Goal: Task Accomplishment & Management: Use online tool/utility

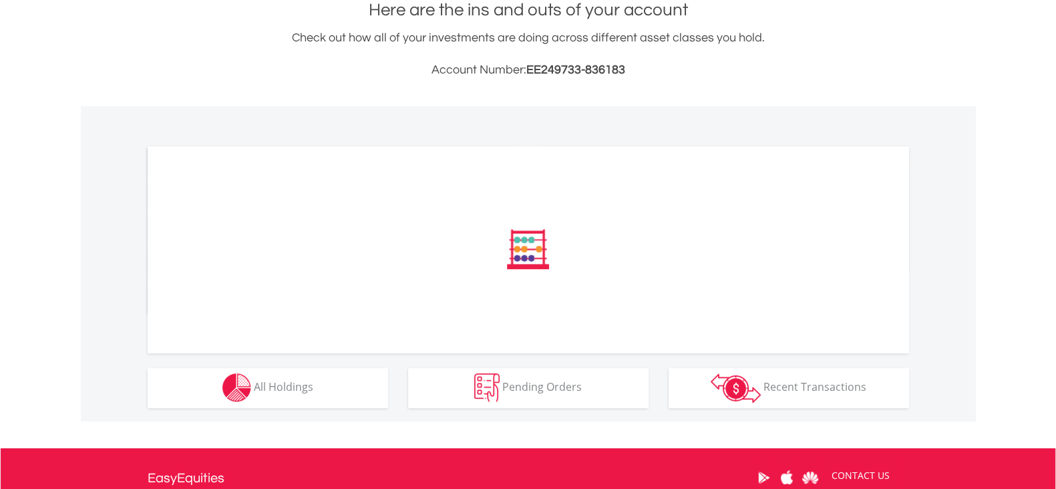
scroll to position [333, 0]
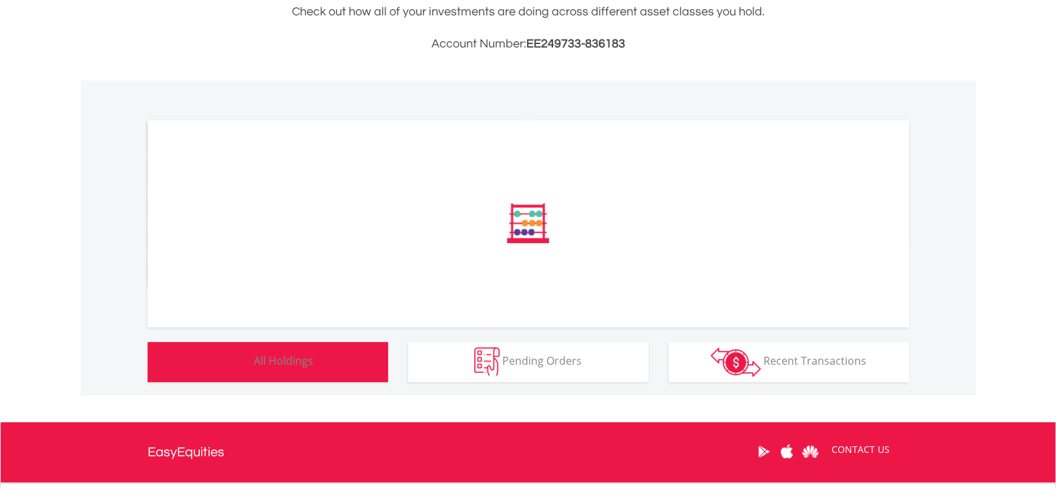
click at [324, 362] on button "Holdings All Holdings" at bounding box center [268, 362] width 241 height 40
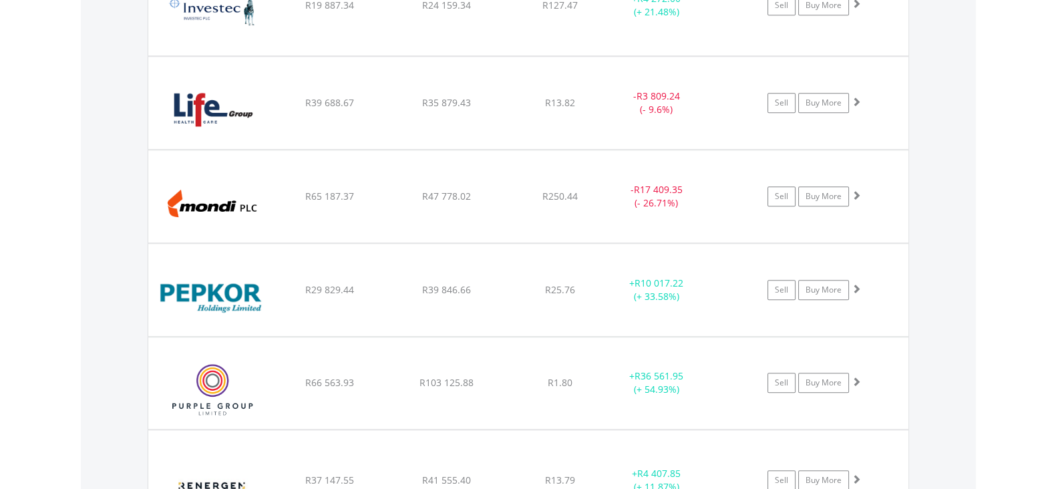
scroll to position [1484, 0]
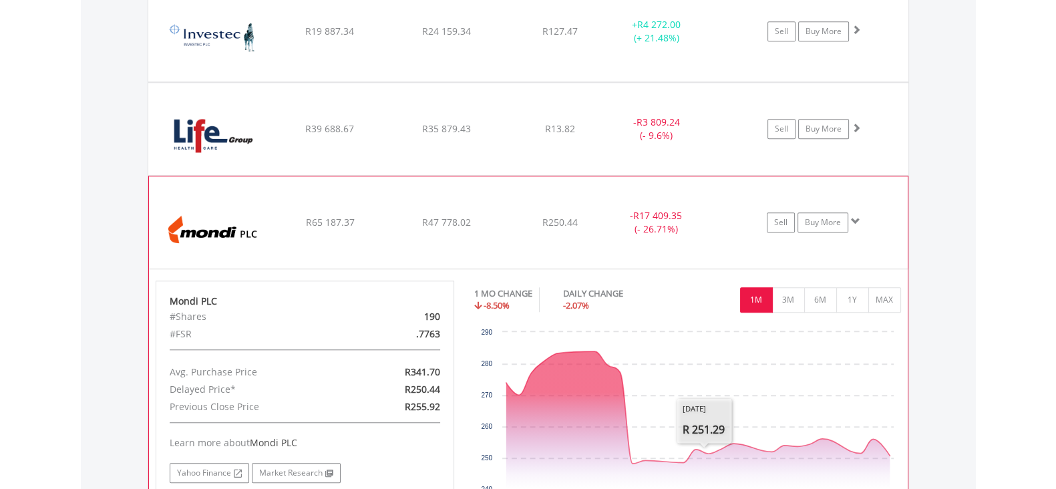
scroll to position [1568, 0]
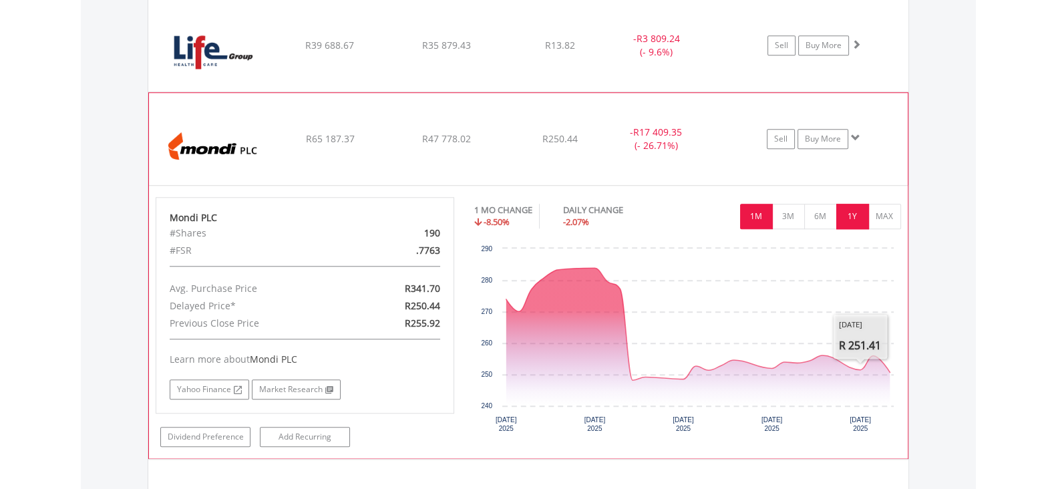
click at [861, 215] on button "1Y" at bounding box center [852, 216] width 33 height 25
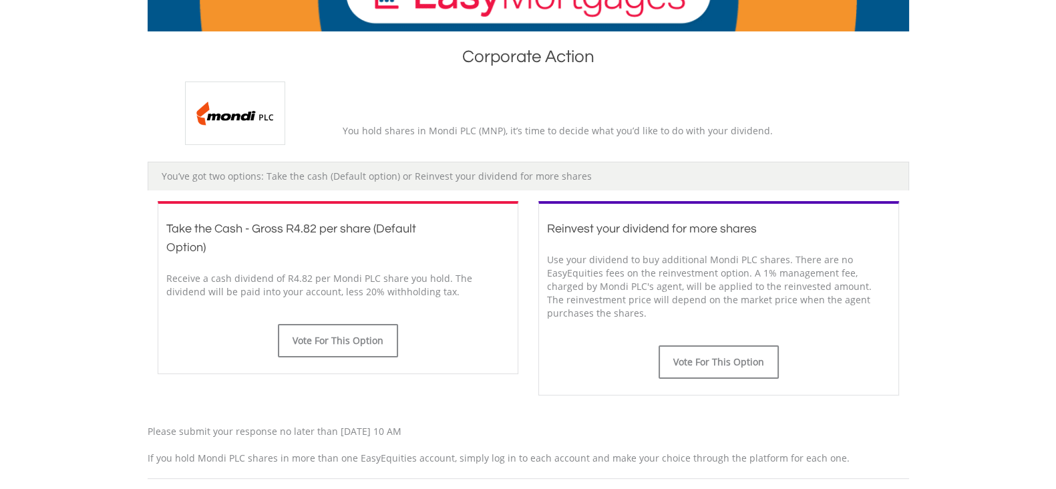
scroll to position [251, 0]
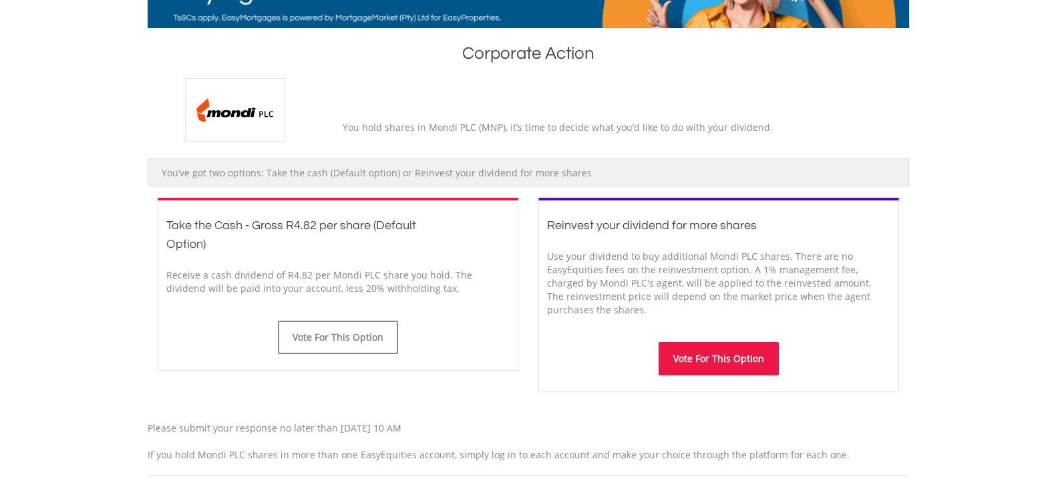
click at [709, 361] on button "Vote For This Option" at bounding box center [719, 358] width 120 height 33
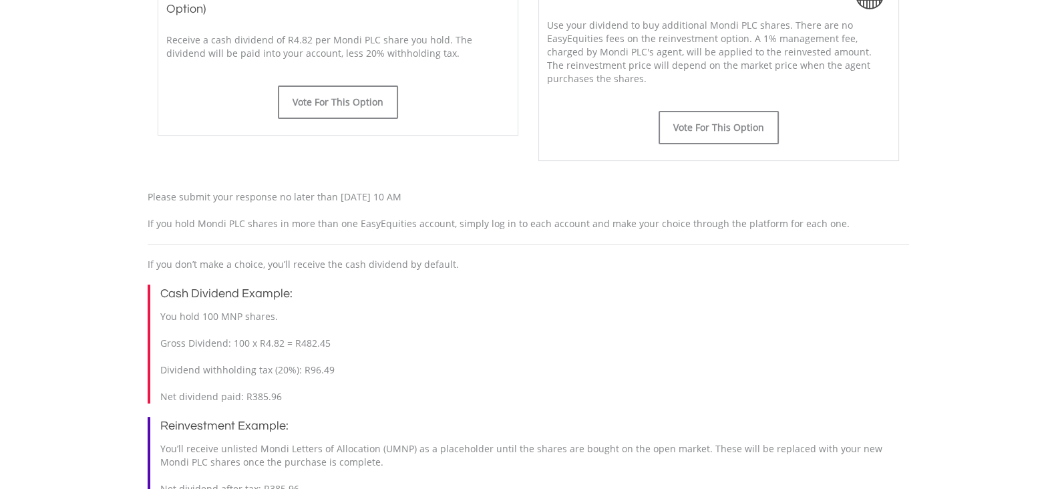
scroll to position [584, 0]
